Goal: Task Accomplishment & Management: Manage account settings

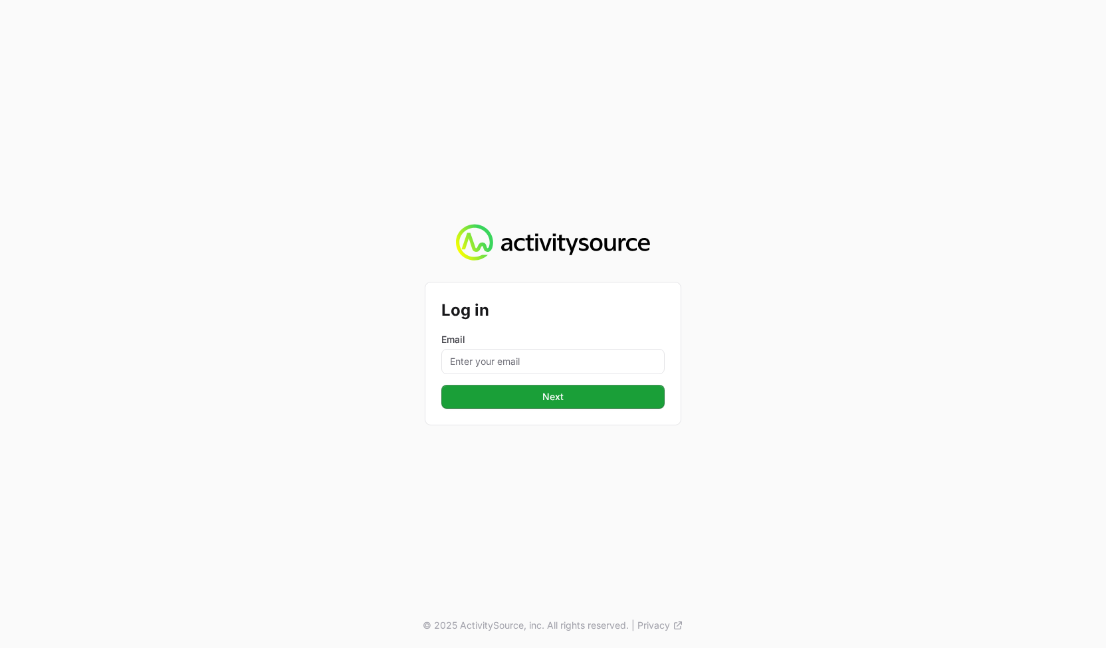
click at [537, 375] on form "Log in Email Next Next" at bounding box center [552, 353] width 223 height 110
type input "[PERSON_NAME][EMAIL_ADDRESS][DOMAIN_NAME]"
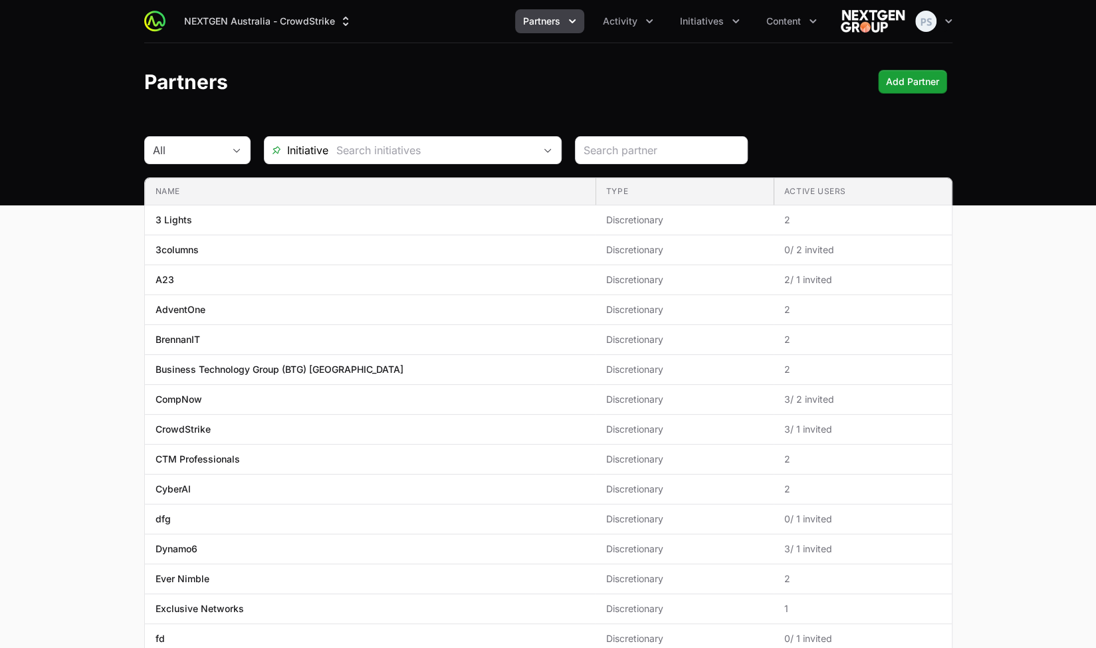
click at [557, 25] on span "Partners" at bounding box center [541, 21] width 37 height 13
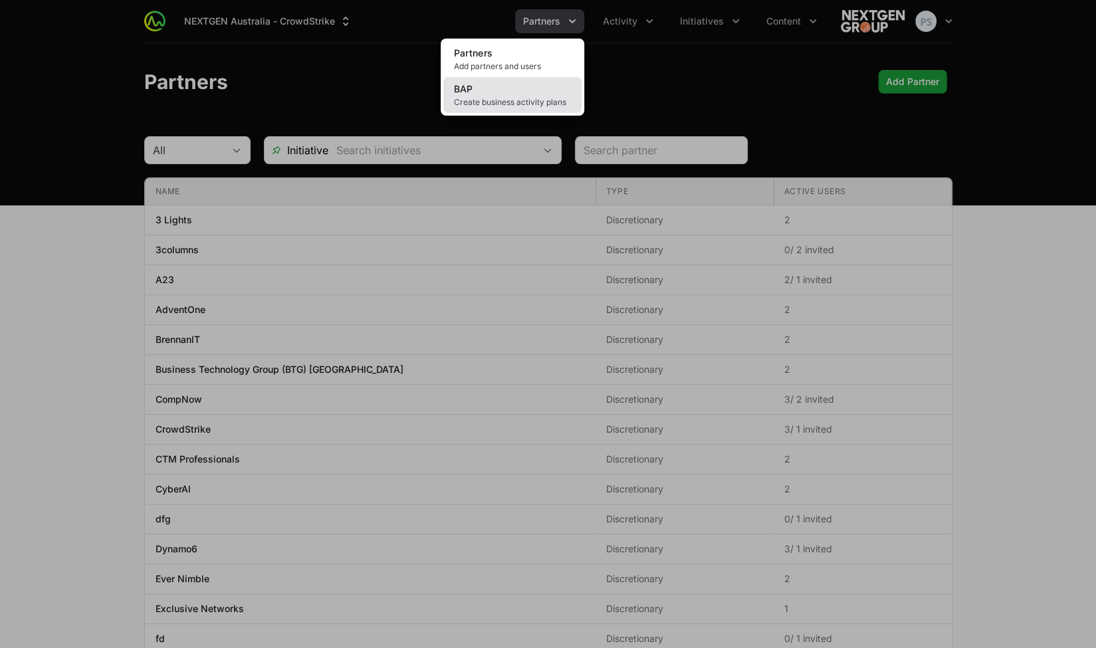
click at [527, 94] on link "BAP Create business activity plans" at bounding box center [512, 95] width 138 height 36
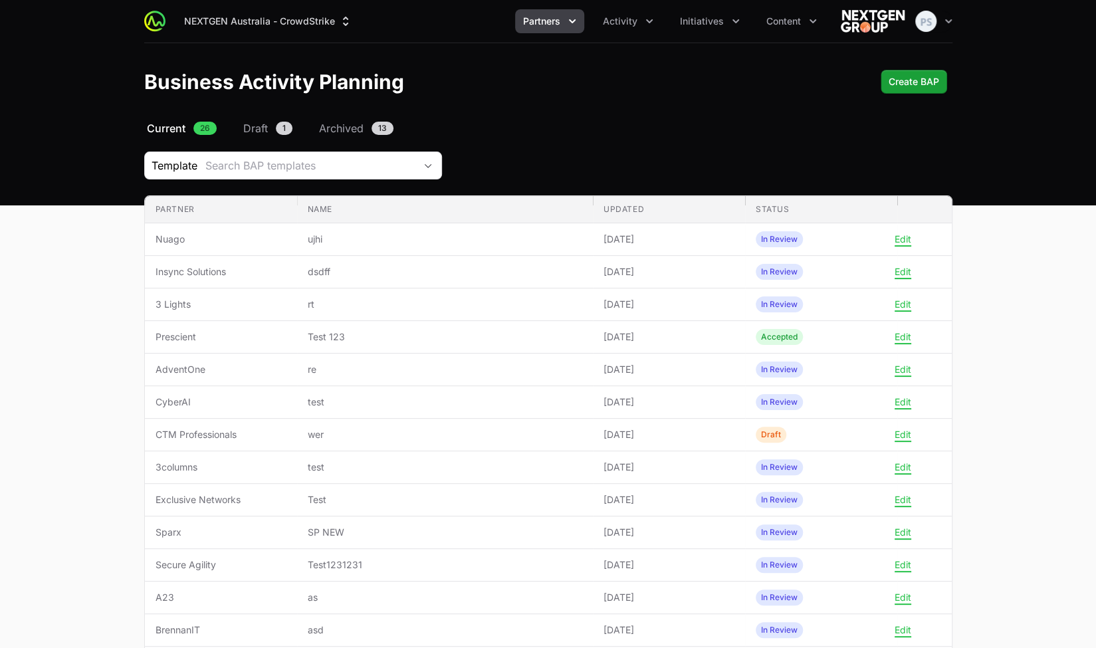
click at [546, 23] on span "Partners" at bounding box center [541, 21] width 37 height 13
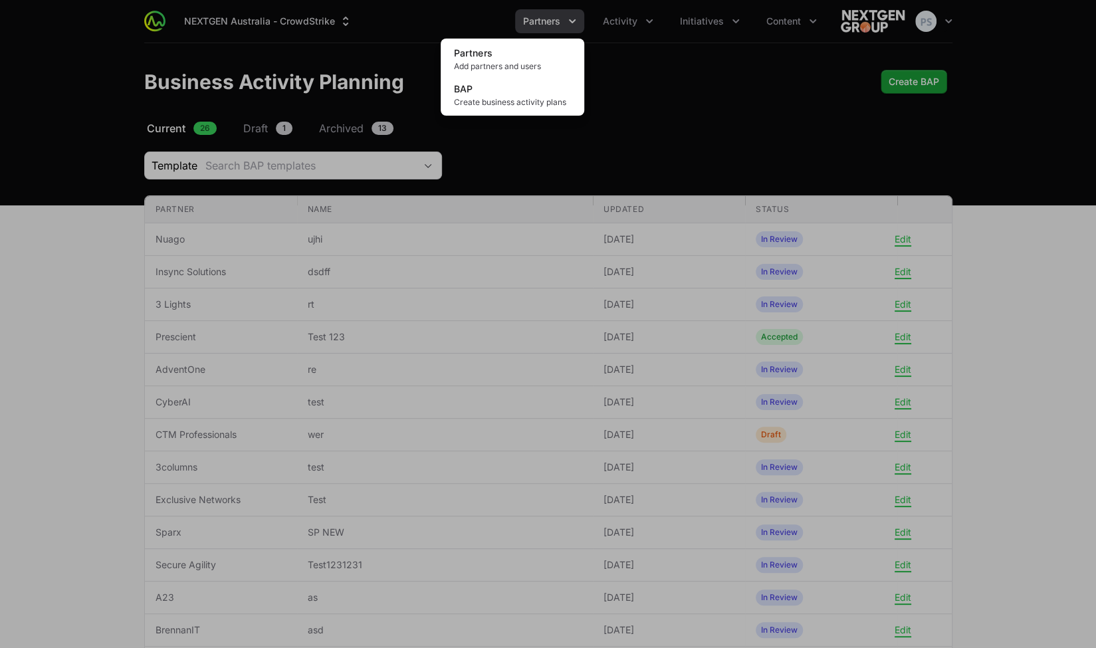
click at [530, 50] on link "Partners Add partners and users" at bounding box center [512, 59] width 138 height 36
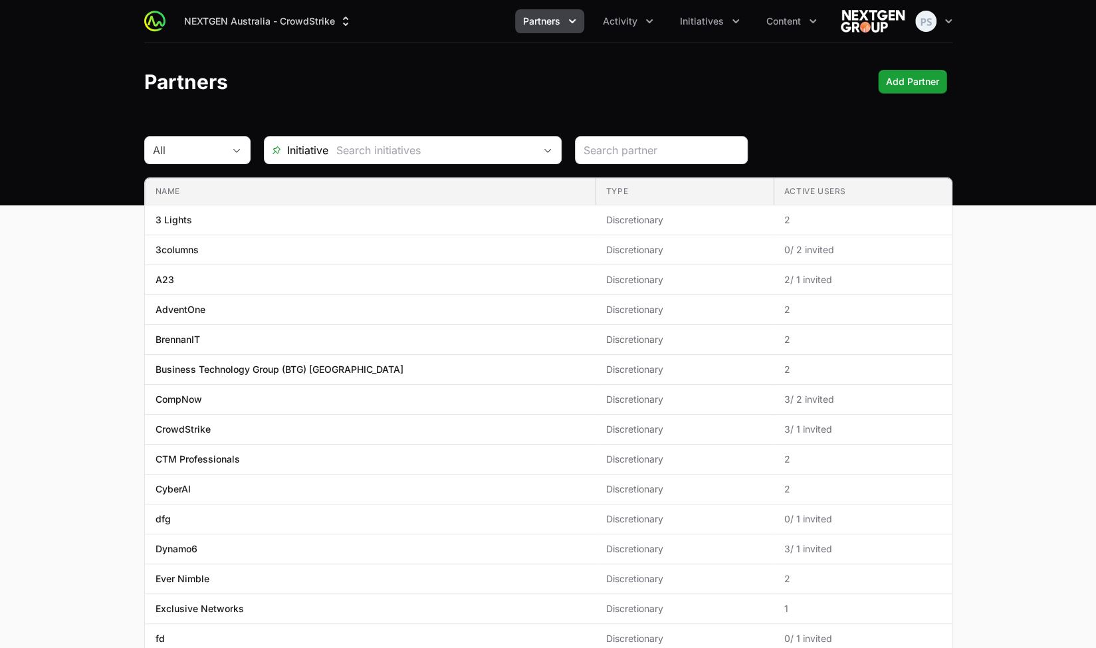
click at [913, 21] on div "Open user menu" at bounding box center [897, 21] width 112 height 27
click at [931, 23] on img "button" at bounding box center [925, 21] width 21 height 21
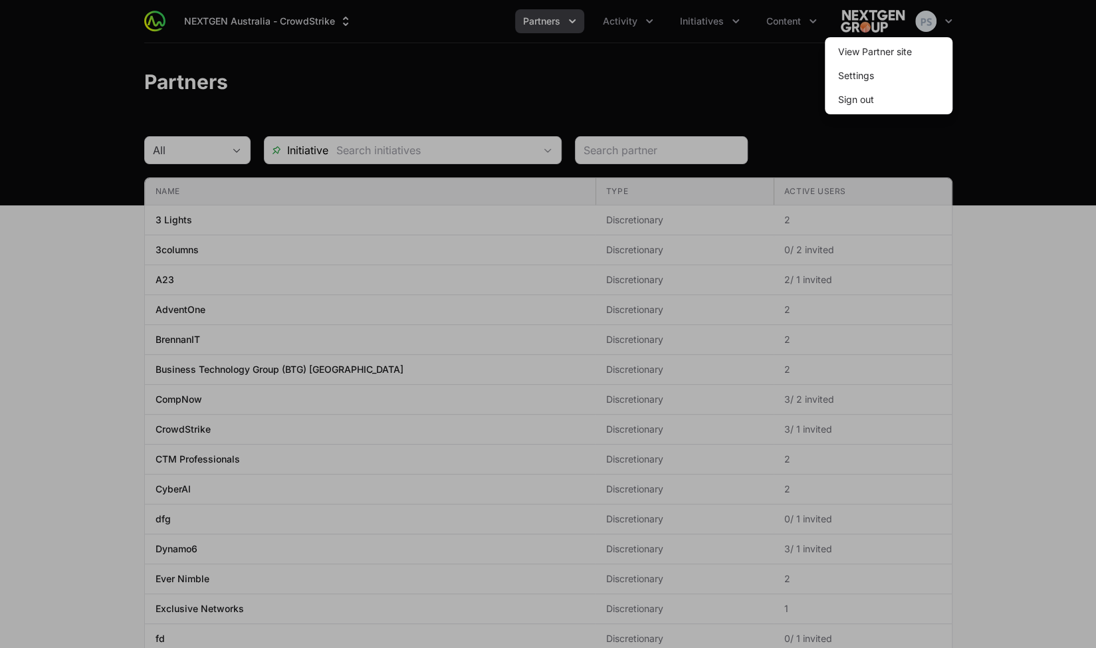
click at [890, 96] on span "Sign out" at bounding box center [889, 100] width 128 height 24
click at [872, 103] on button "Sign out" at bounding box center [855, 100] width 57 height 24
